Goal: Task Accomplishment & Management: Complete application form

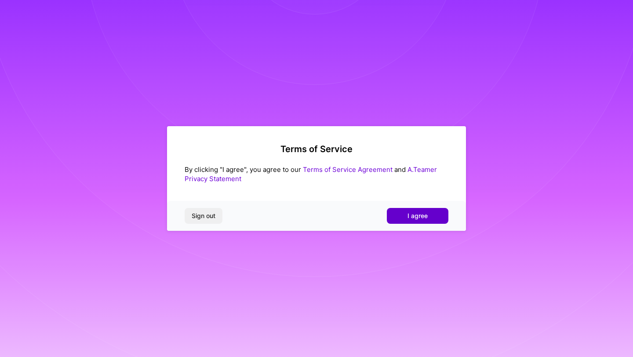
click at [409, 216] on span "I agree" at bounding box center [417, 215] width 20 height 9
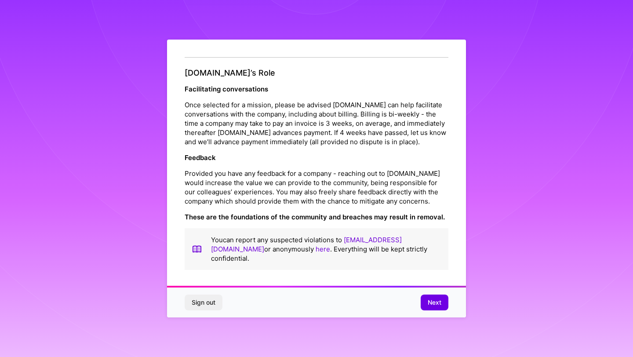
scroll to position [968, 0]
click at [439, 298] on span "Next" at bounding box center [435, 302] width 14 height 9
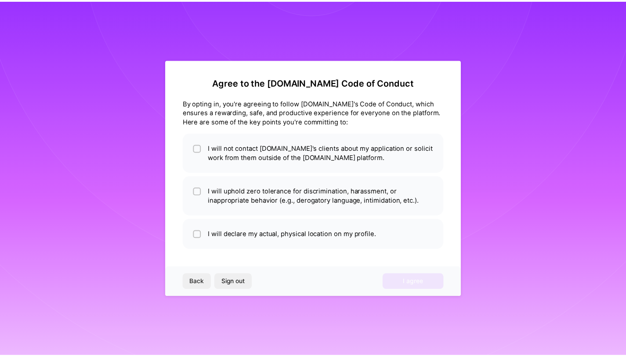
scroll to position [0, 0]
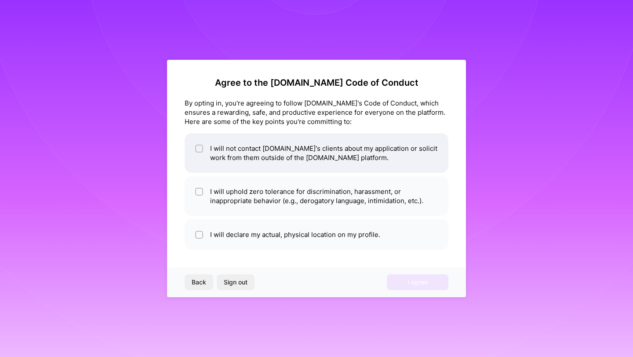
click at [200, 152] on div at bounding box center [199, 149] width 8 height 8
checkbox input "true"
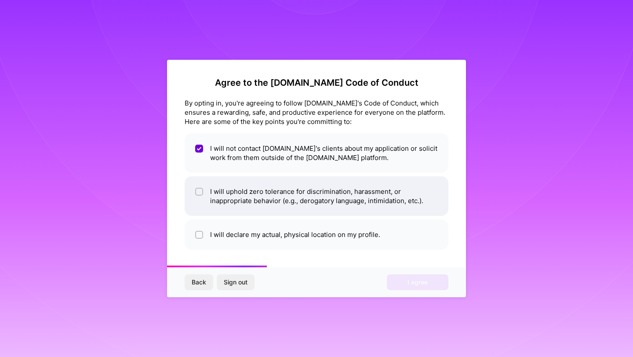
click at [197, 193] on input "checkbox" at bounding box center [200, 192] width 6 height 6
checkbox input "true"
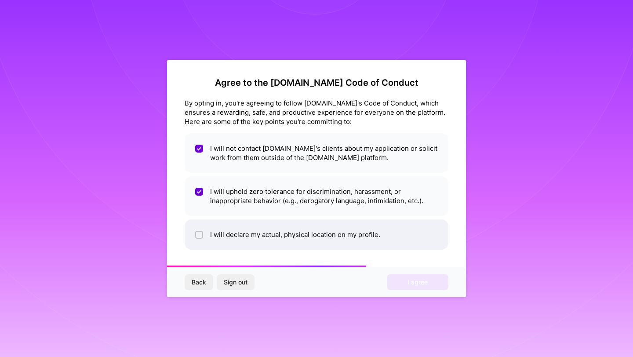
click at [196, 230] on span at bounding box center [199, 234] width 8 height 9
checkbox input "true"
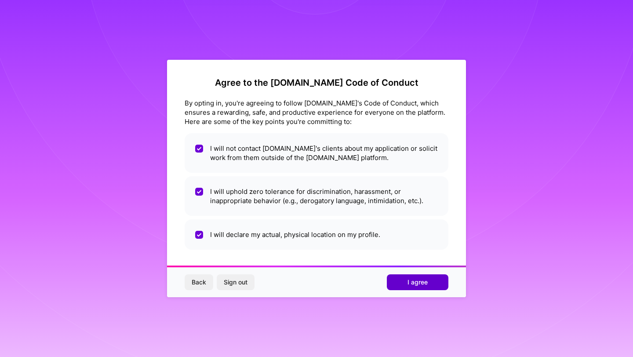
click at [410, 280] on span "I agree" at bounding box center [417, 282] width 20 height 9
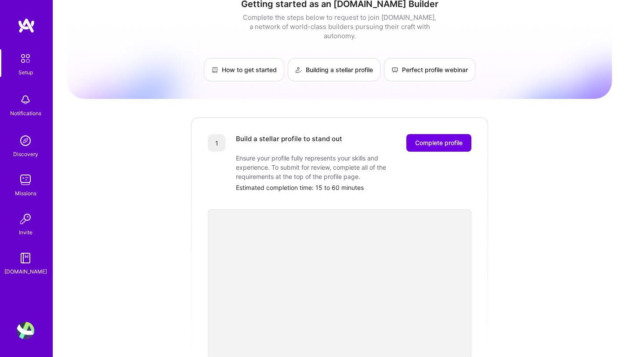
scroll to position [52, 0]
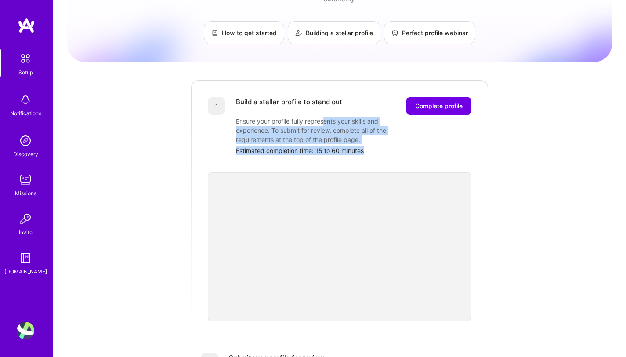
drag, startPoint x: 323, startPoint y: 113, endPoint x: 390, endPoint y: 141, distance: 72.5
click at [390, 141] on div "Build a stellar profile to stand out Complete profile Ensure your profile fully…" at bounding box center [354, 126] width 236 height 58
click at [390, 146] on div "Estimated completion time: 15 to 60 minutes" at bounding box center [354, 150] width 236 height 9
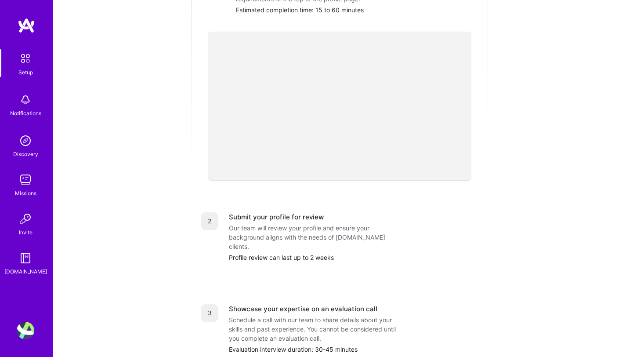
scroll to position [194, 0]
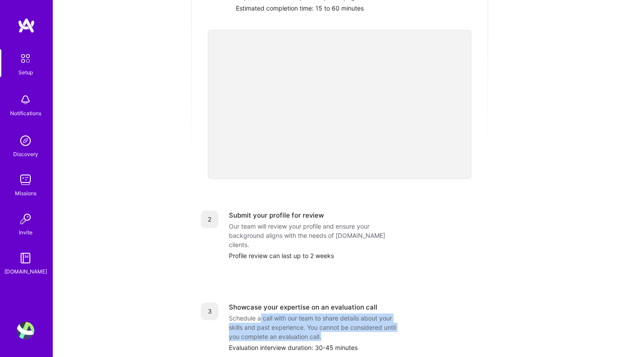
drag, startPoint x: 263, startPoint y: 298, endPoint x: 350, endPoint y: 321, distance: 90.3
click at [350, 321] on div "Schedule a call with our team to share details about your skills and past exper…" at bounding box center [317, 327] width 176 height 28
click at [348, 321] on div "Schedule a call with our team to share details about your skills and past exper…" at bounding box center [317, 327] width 176 height 28
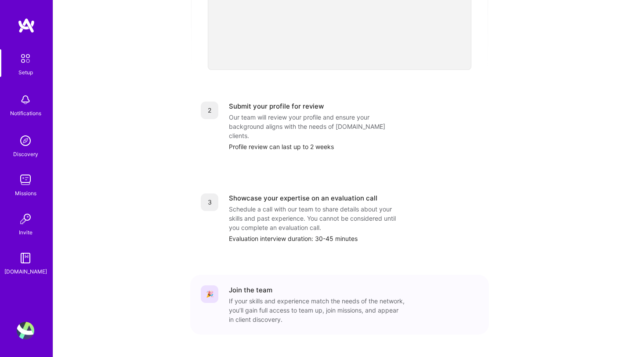
scroll to position [311, 0]
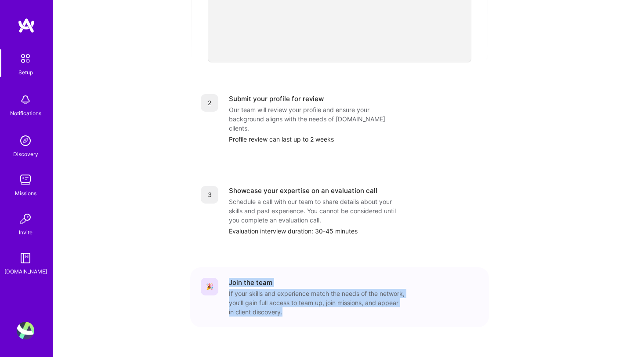
drag, startPoint x: 335, startPoint y: 289, endPoint x: 227, endPoint y: 262, distance: 111.4
click at [227, 278] on div "🎉 Join the team If your skills and experience match the needs of the network, y…" at bounding box center [340, 297] width 278 height 39
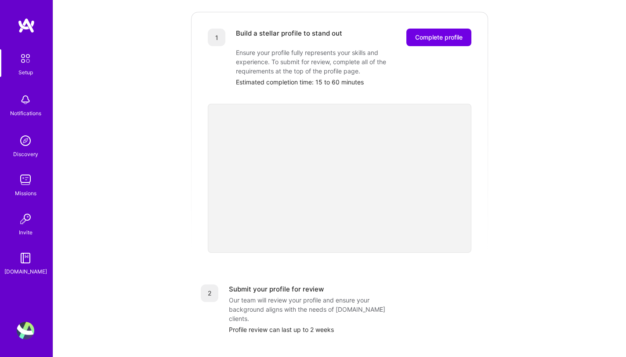
scroll to position [0, 0]
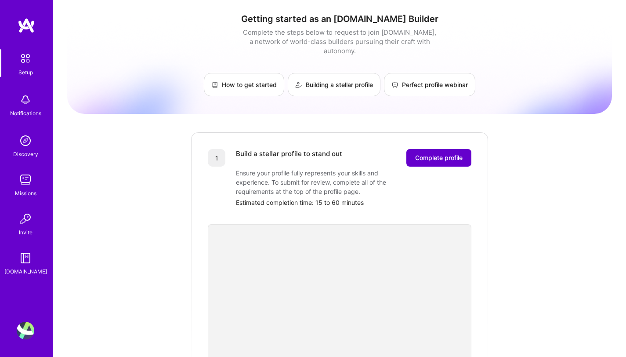
click at [436, 154] on button "Complete profile" at bounding box center [439, 158] width 65 height 18
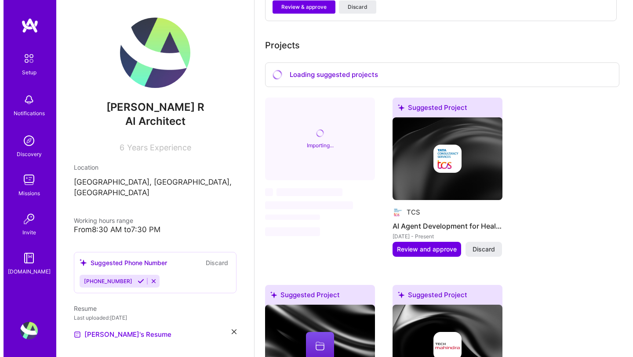
scroll to position [573, 0]
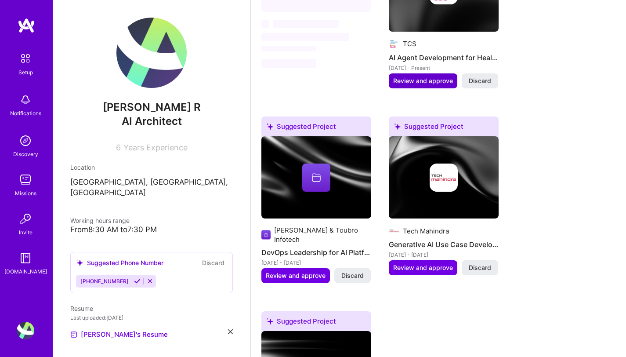
click at [433, 76] on span "Review and approve" at bounding box center [423, 80] width 60 height 9
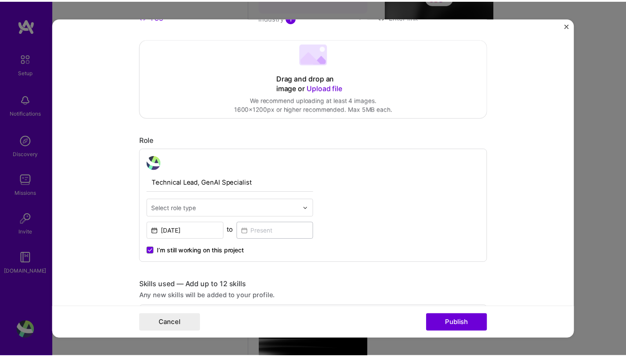
scroll to position [310, 0]
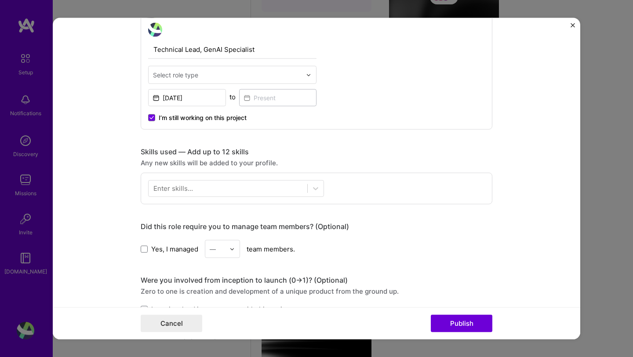
click at [570, 24] on form "Editing suggested project This project is suggested based on your LinkedIn, res…" at bounding box center [316, 178] width 527 height 321
click at [573, 23] on img "Close" at bounding box center [573, 25] width 4 height 4
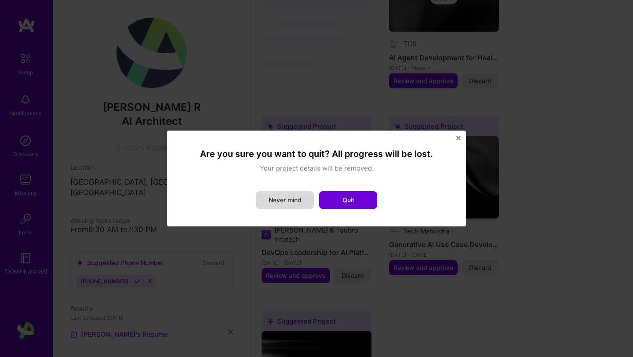
click at [277, 199] on button "Never mind" at bounding box center [285, 200] width 58 height 18
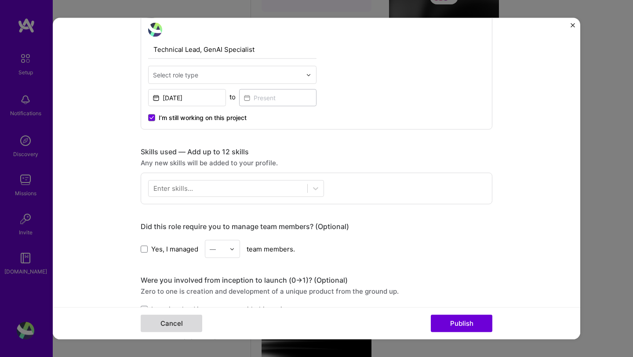
click at [171, 327] on button "Cancel" at bounding box center [172, 323] width 62 height 18
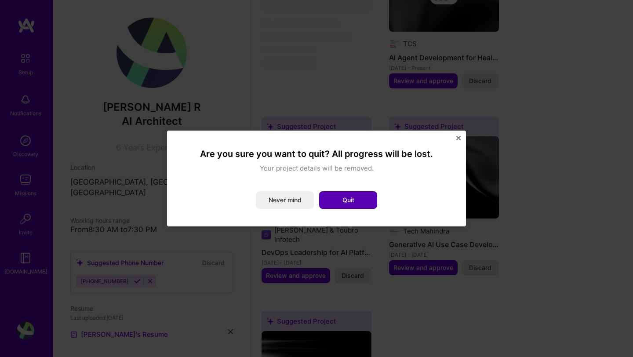
click at [329, 197] on button "Quit" at bounding box center [348, 200] width 58 height 18
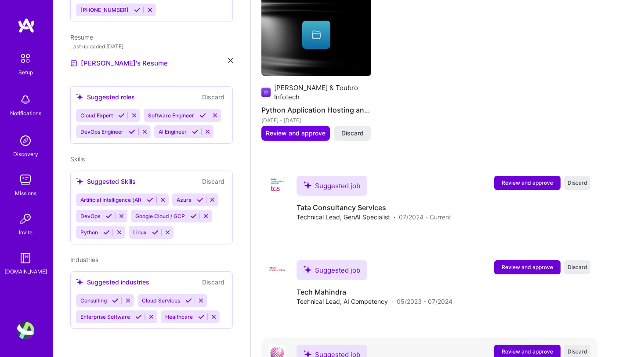
scroll to position [1037, 0]
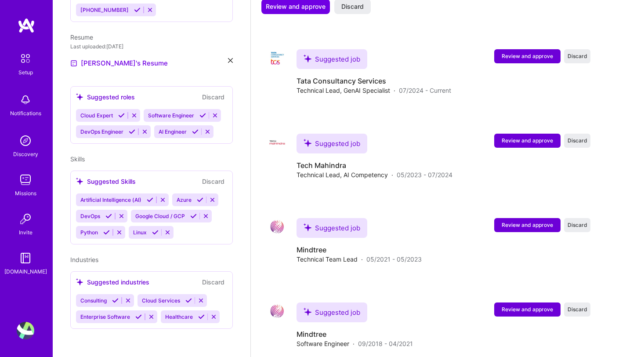
click at [29, 141] on img at bounding box center [26, 141] width 18 height 18
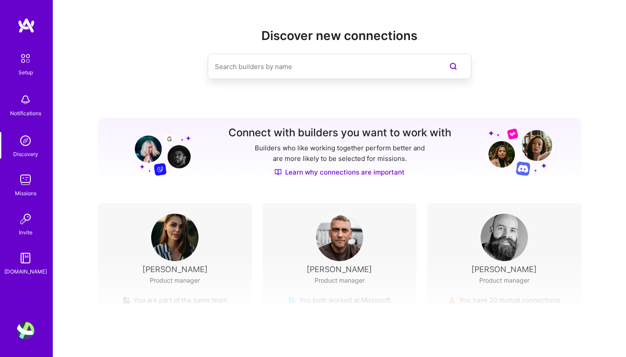
click at [29, 24] on img at bounding box center [27, 26] width 18 height 16
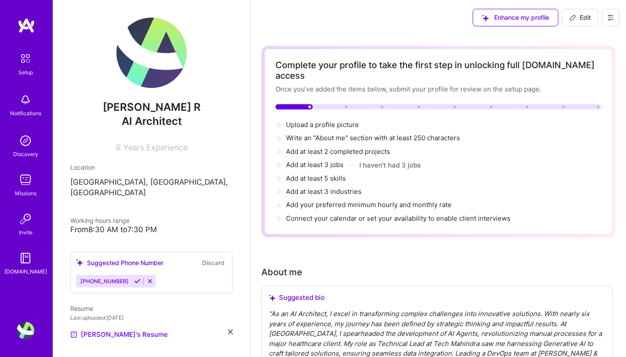
click at [161, 53] on img at bounding box center [151, 53] width 70 height 70
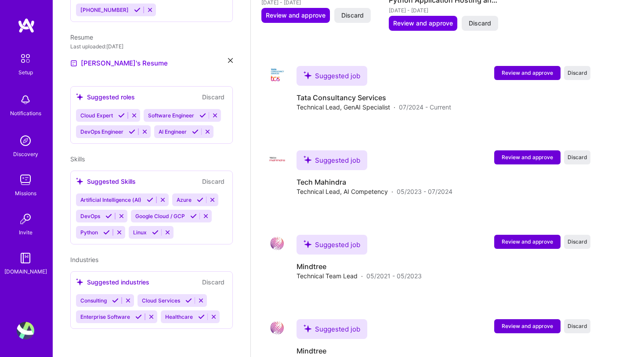
scroll to position [815, 0]
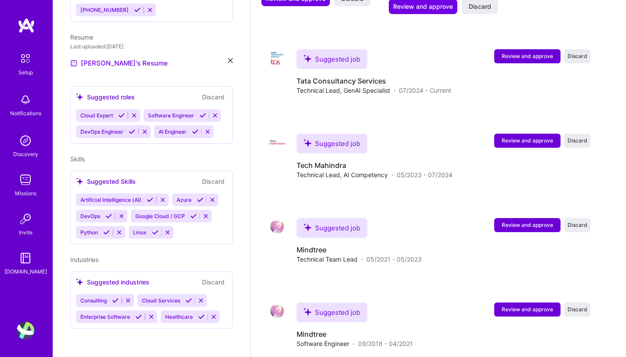
click at [33, 262] on img at bounding box center [26, 258] width 18 height 18
